Goal: Transaction & Acquisition: Purchase product/service

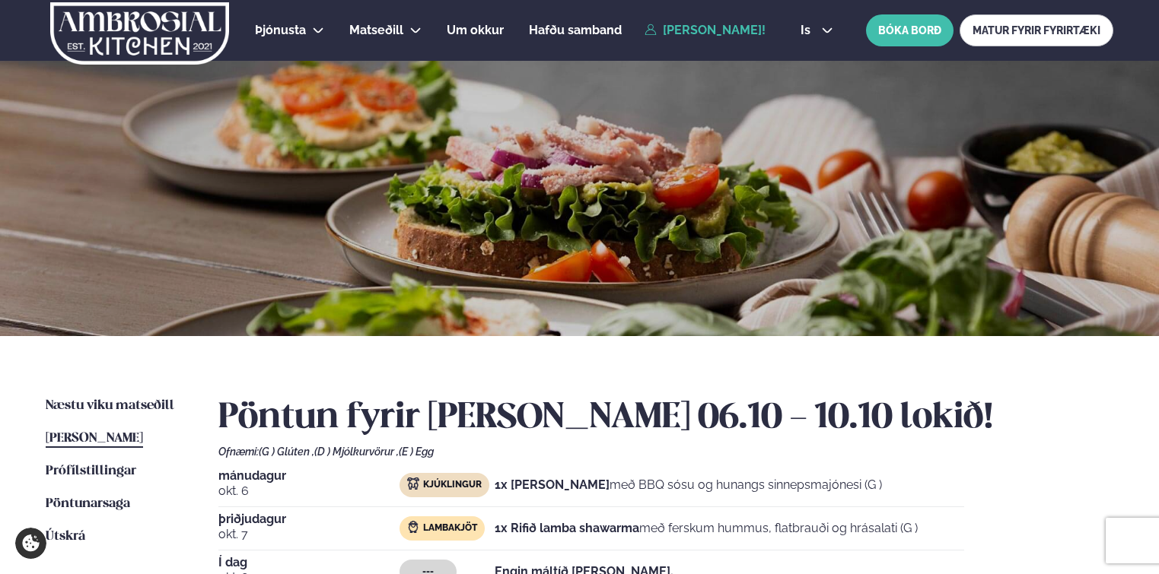
scroll to position [152, 0]
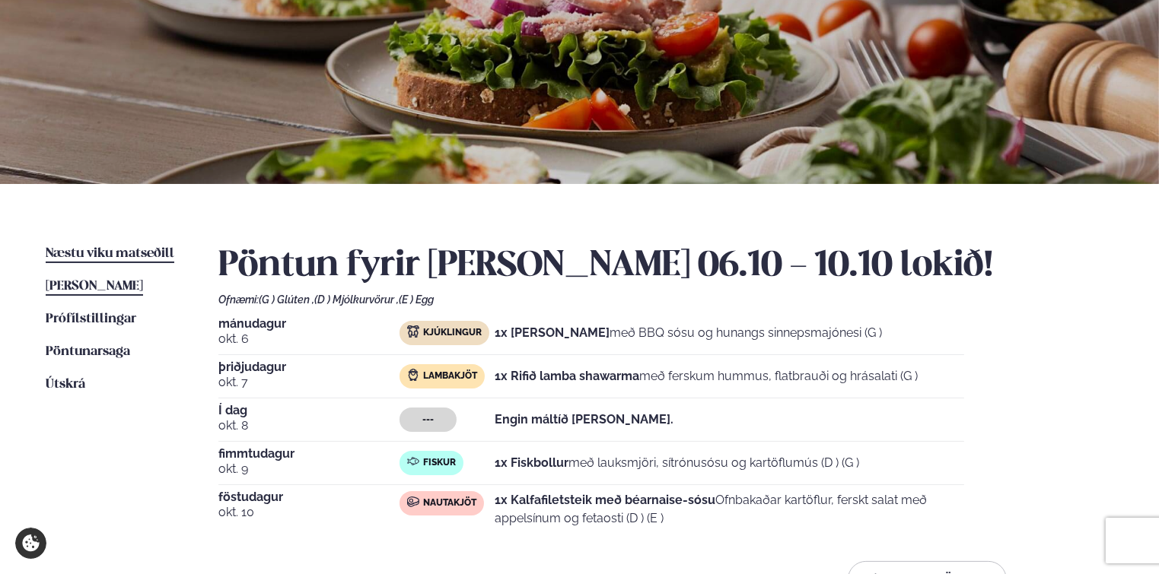
click at [96, 256] on span "Næstu viku matseðill" at bounding box center [110, 253] width 129 height 13
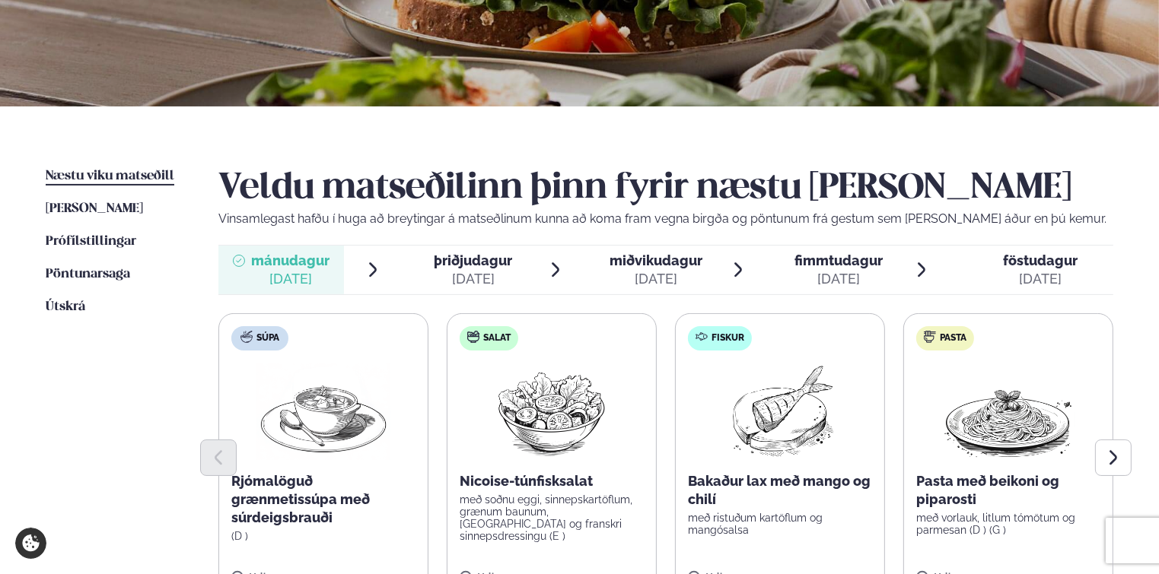
scroll to position [380, 0]
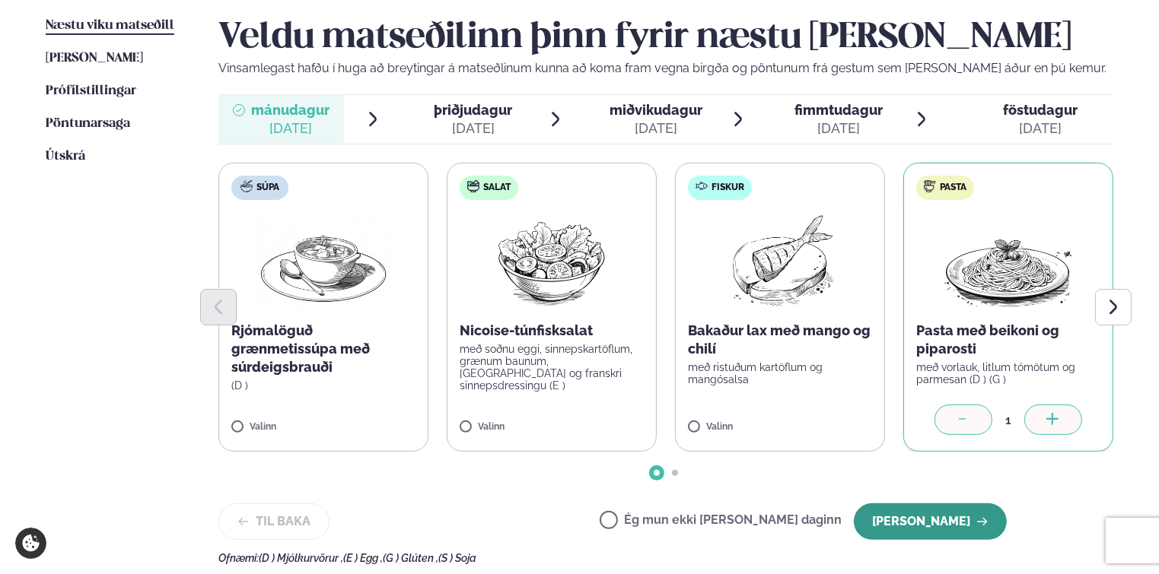
click at [912, 514] on button "[PERSON_NAME]" at bounding box center [930, 522] width 153 height 37
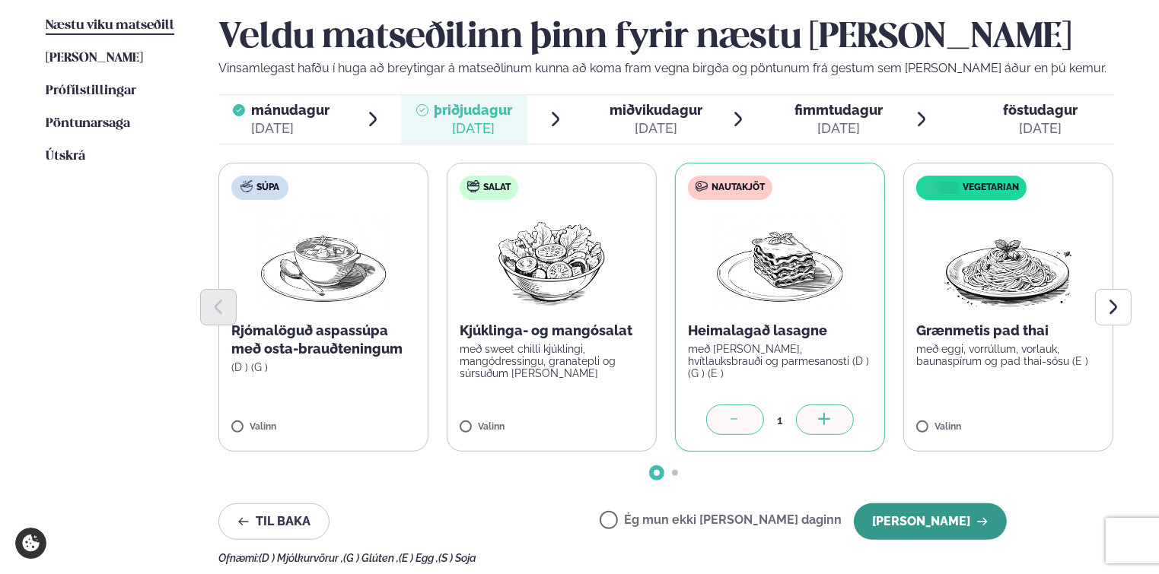
click at [968, 510] on button "[PERSON_NAME]" at bounding box center [930, 522] width 153 height 37
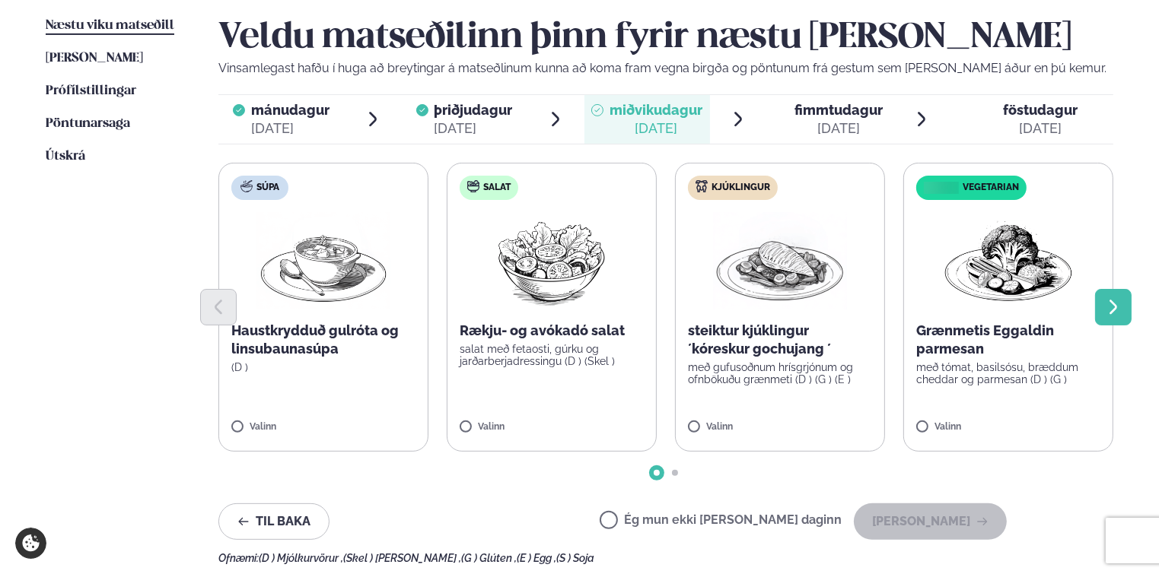
click at [1119, 305] on icon "Next slide" at bounding box center [1113, 307] width 18 height 18
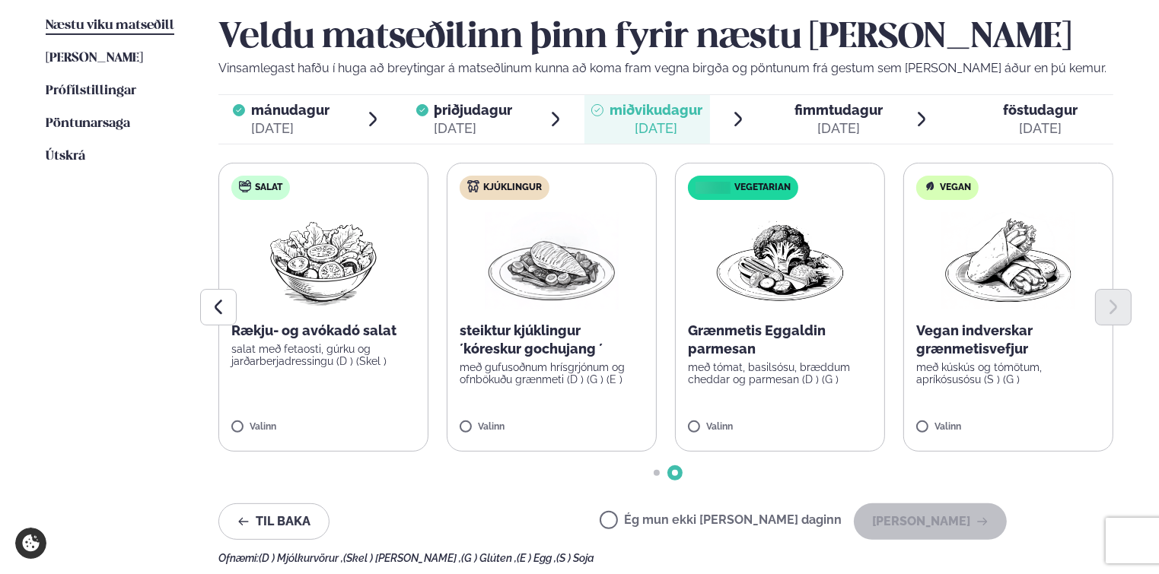
click at [947, 368] on p "með kúskús og tómötum, apríkósusósu (S ) (G )" at bounding box center [1008, 373] width 184 height 24
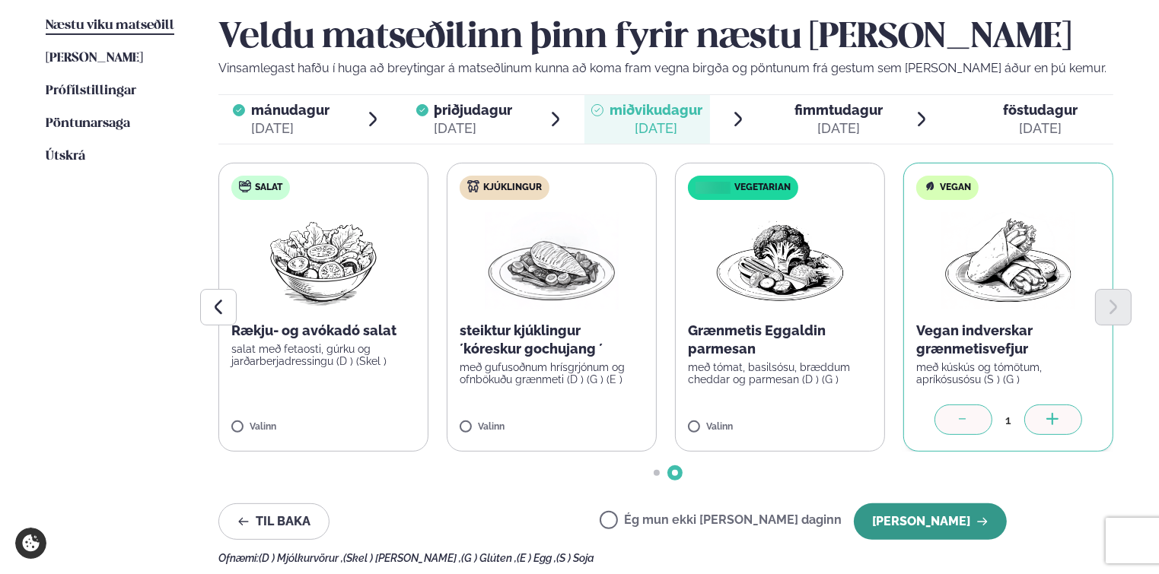
click at [940, 523] on button "[PERSON_NAME]" at bounding box center [930, 522] width 153 height 37
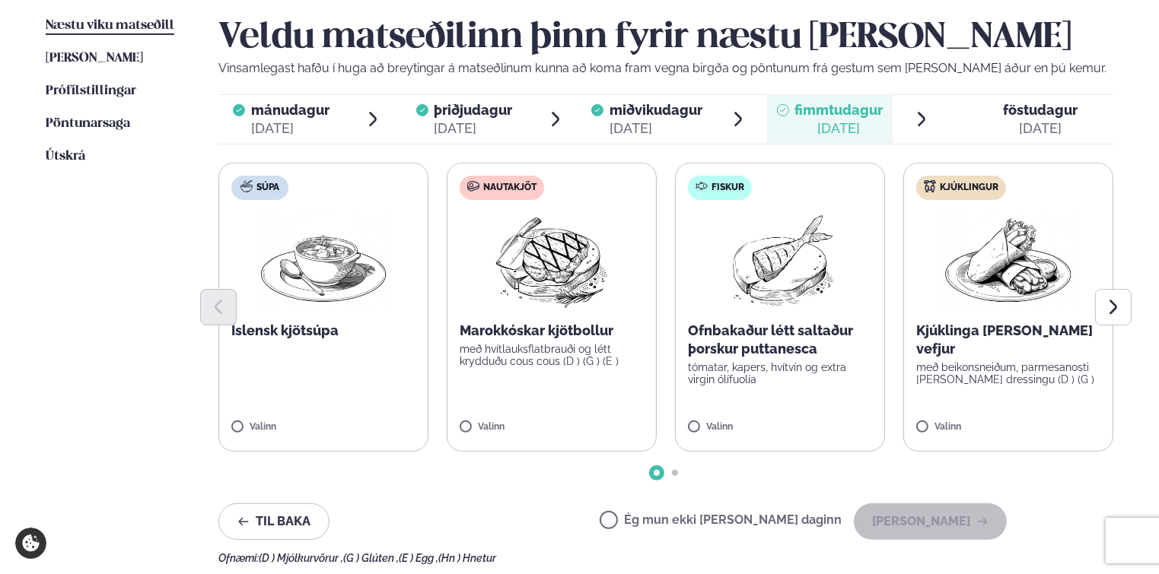
click at [955, 369] on p "með beikonsneiðum, parmesanosti [PERSON_NAME] dressingu (D ) (G )" at bounding box center [1008, 373] width 184 height 24
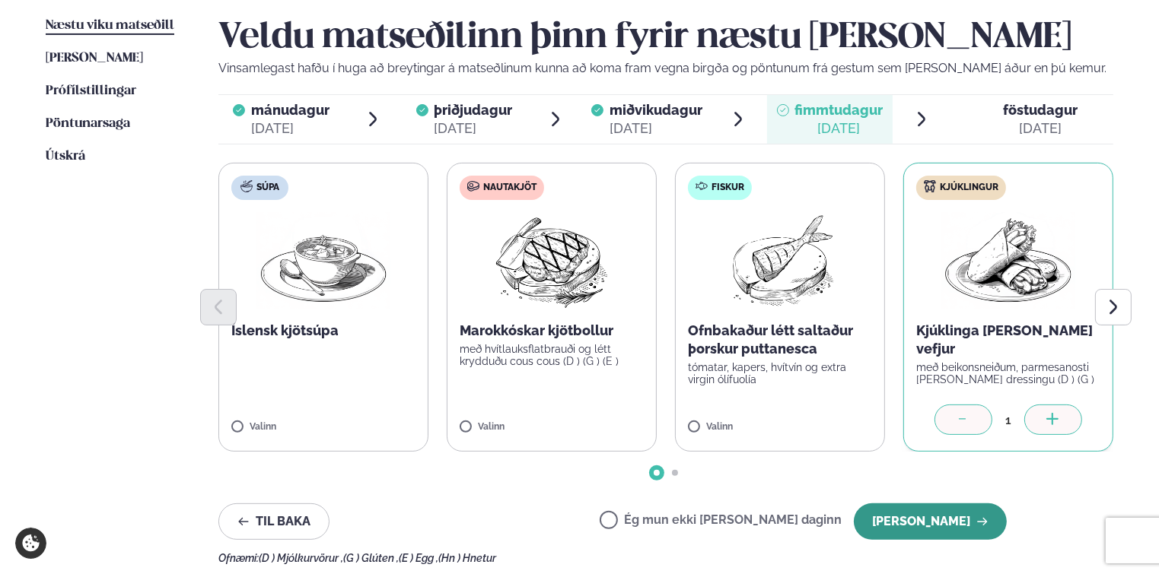
click at [930, 520] on button "[PERSON_NAME]" at bounding box center [930, 522] width 153 height 37
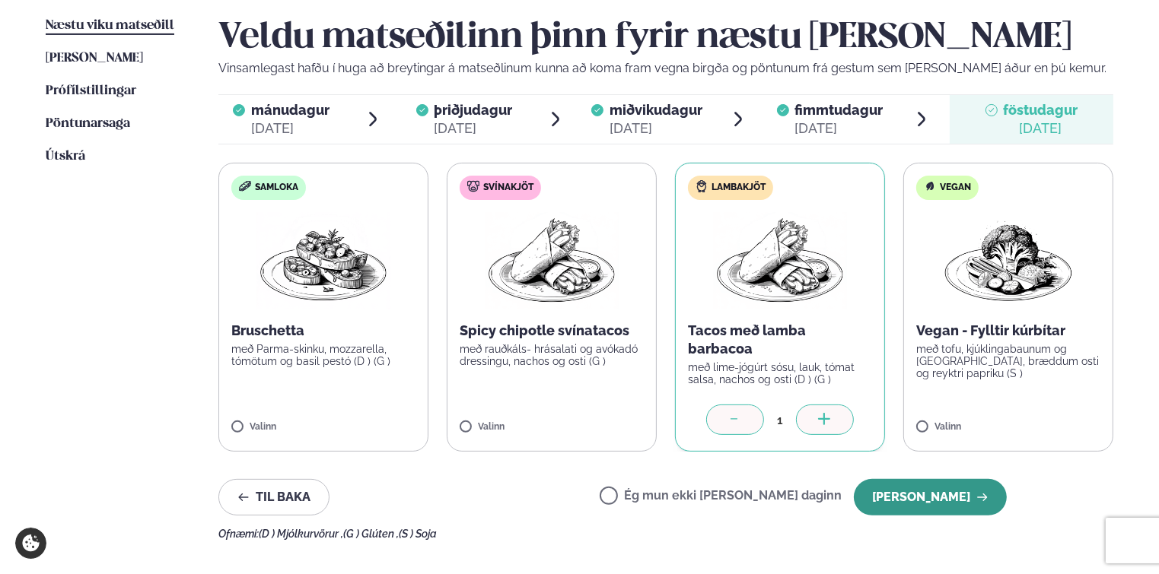
click at [914, 499] on button "[PERSON_NAME]" at bounding box center [930, 497] width 153 height 37
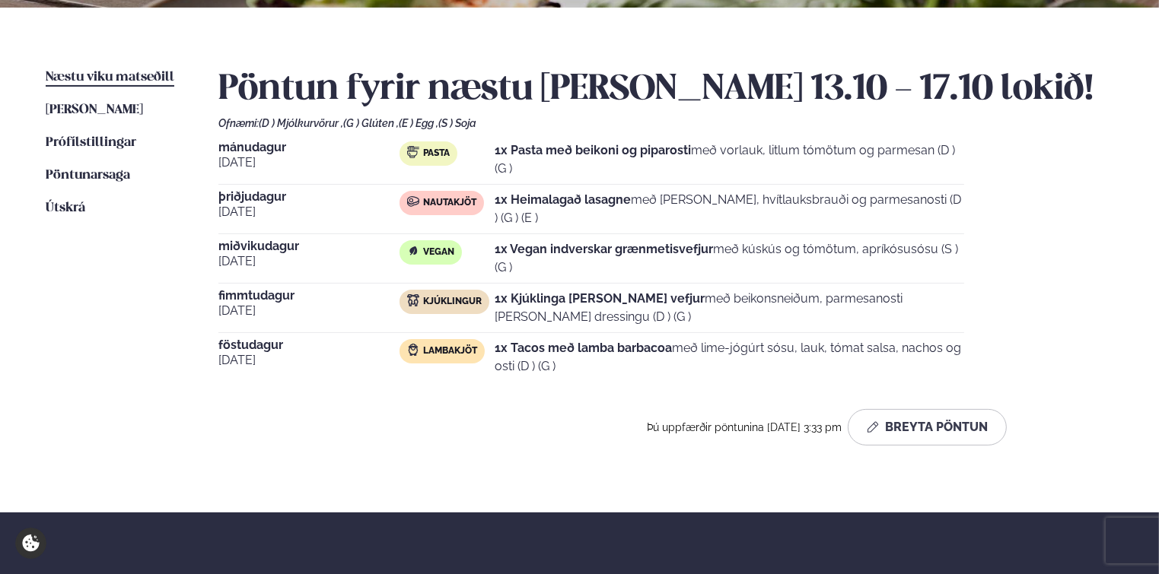
scroll to position [304, 0]
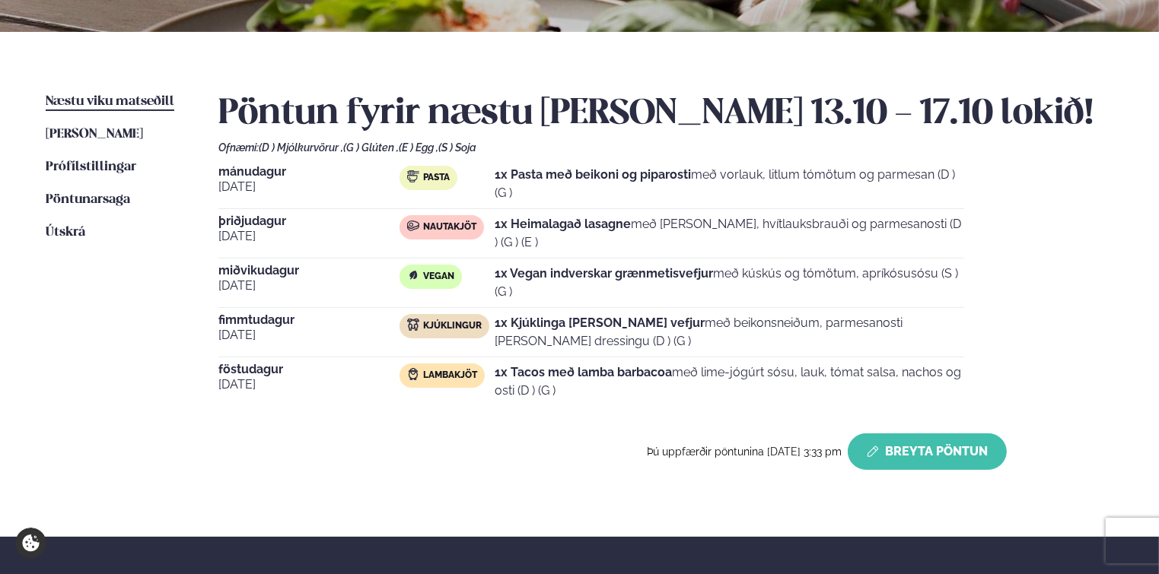
click at [940, 453] on button "Breyta Pöntun" at bounding box center [926, 452] width 159 height 37
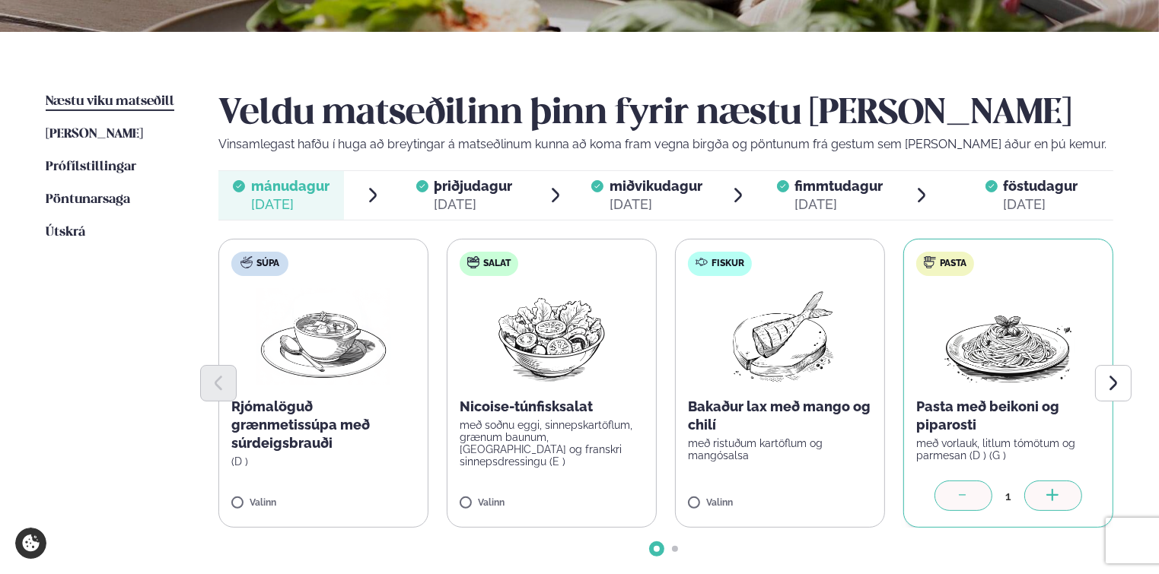
click at [657, 174] on span "miðvikudagur mið. [DATE]" at bounding box center [647, 195] width 126 height 49
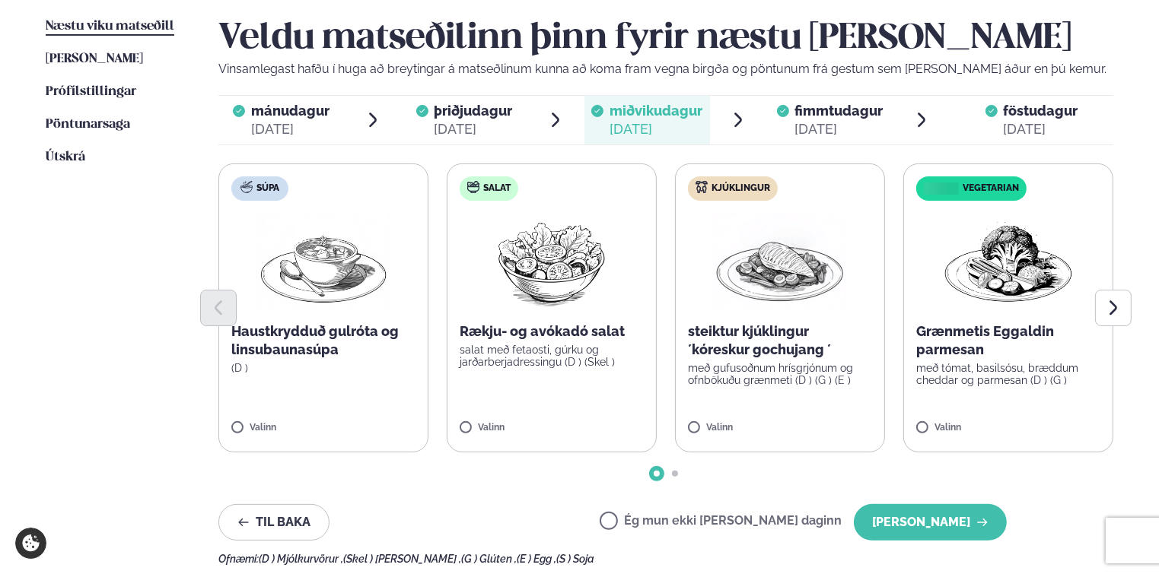
scroll to position [380, 0]
click at [930, 526] on button "[PERSON_NAME]" at bounding box center [930, 522] width 153 height 37
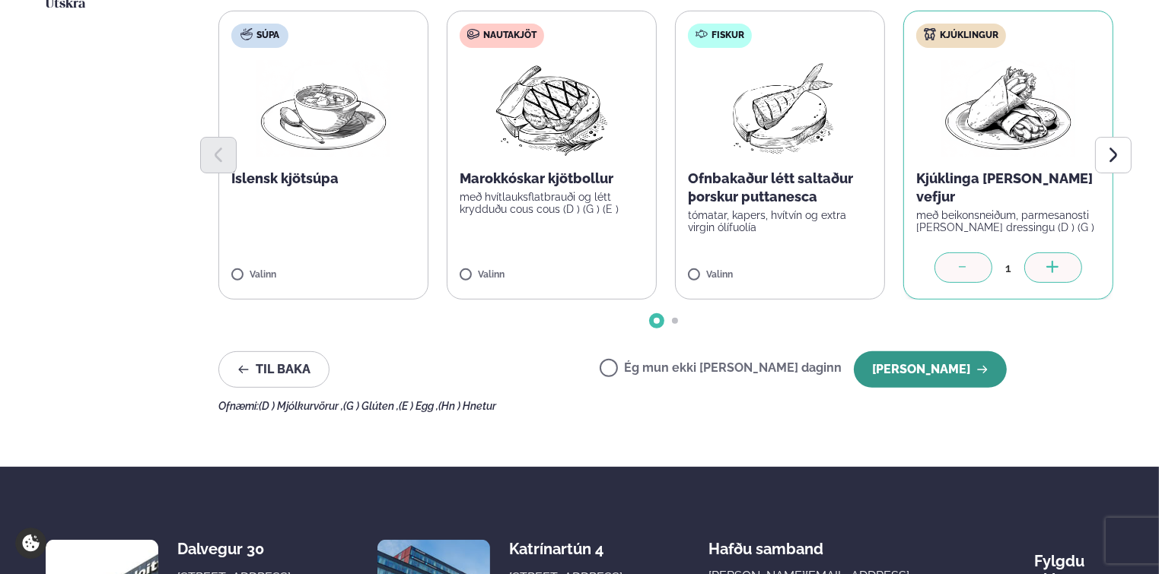
click at [955, 356] on button "[PERSON_NAME]" at bounding box center [930, 369] width 153 height 37
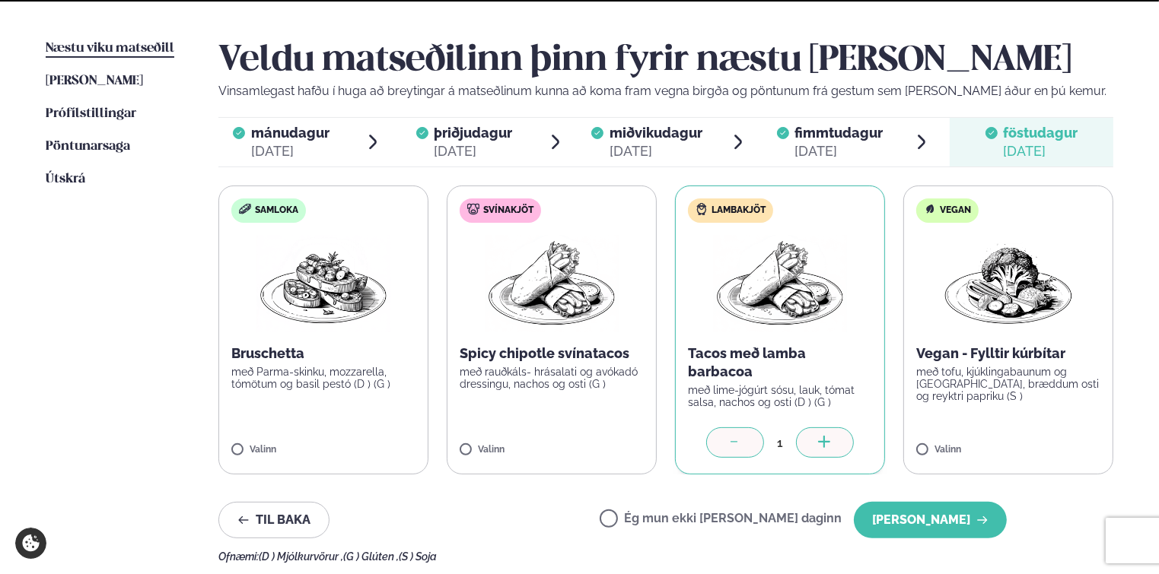
scroll to position [533, 0]
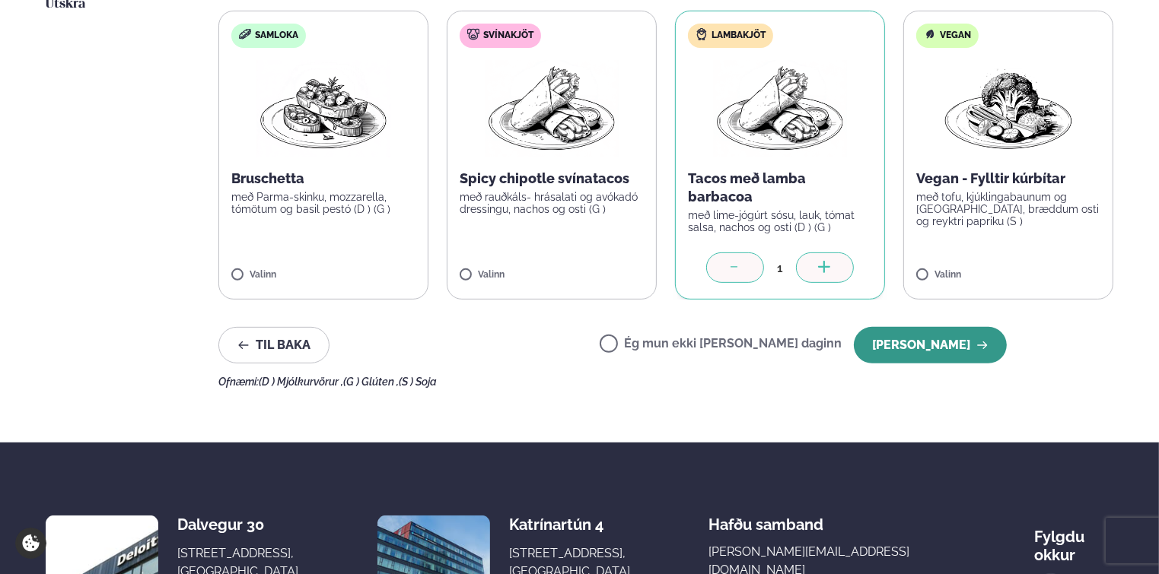
click at [925, 353] on button "[PERSON_NAME]" at bounding box center [930, 345] width 153 height 37
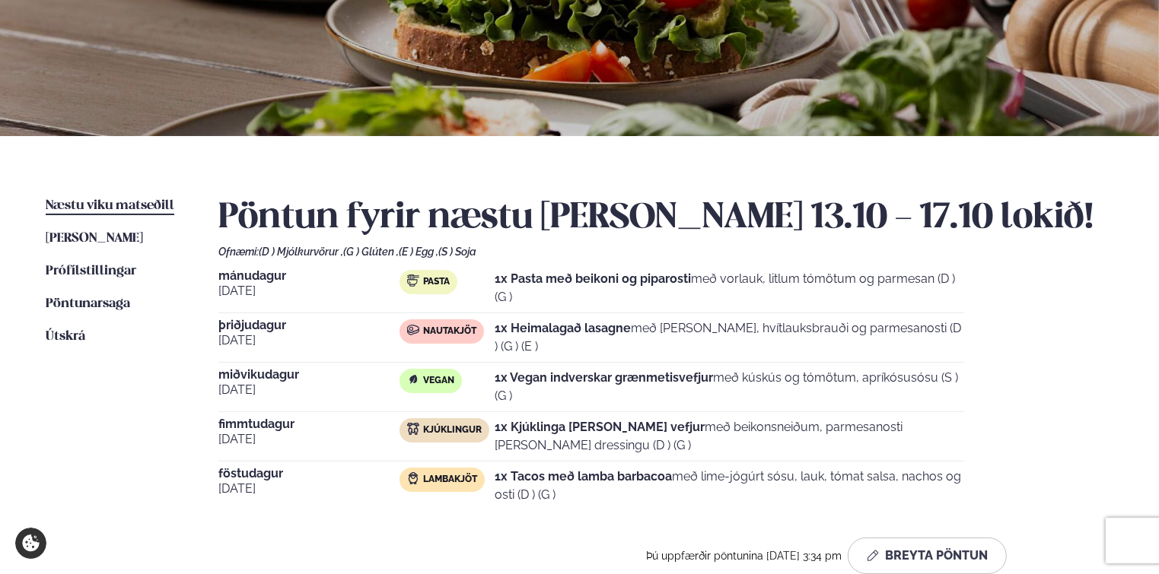
scroll to position [152, 0]
